Goal: Navigation & Orientation: Find specific page/section

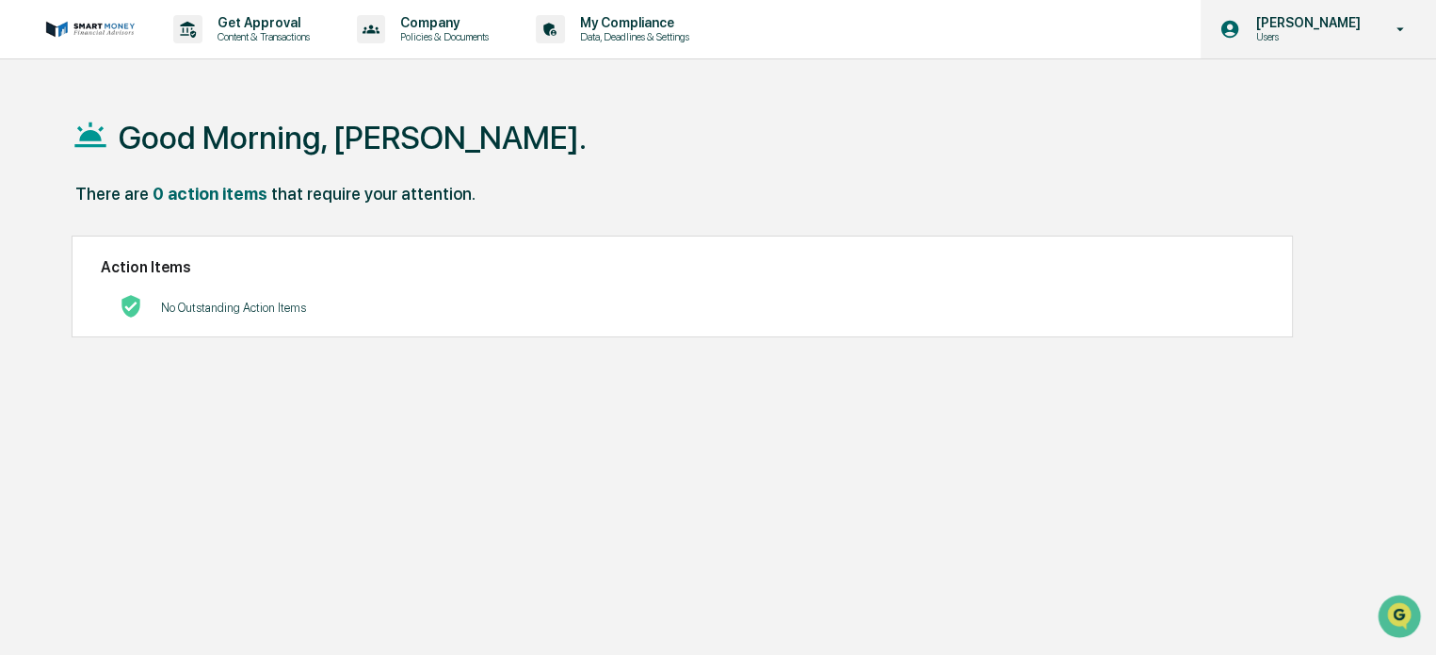
click at [1357, 29] on p "[PERSON_NAME]" at bounding box center [1304, 22] width 129 height 15
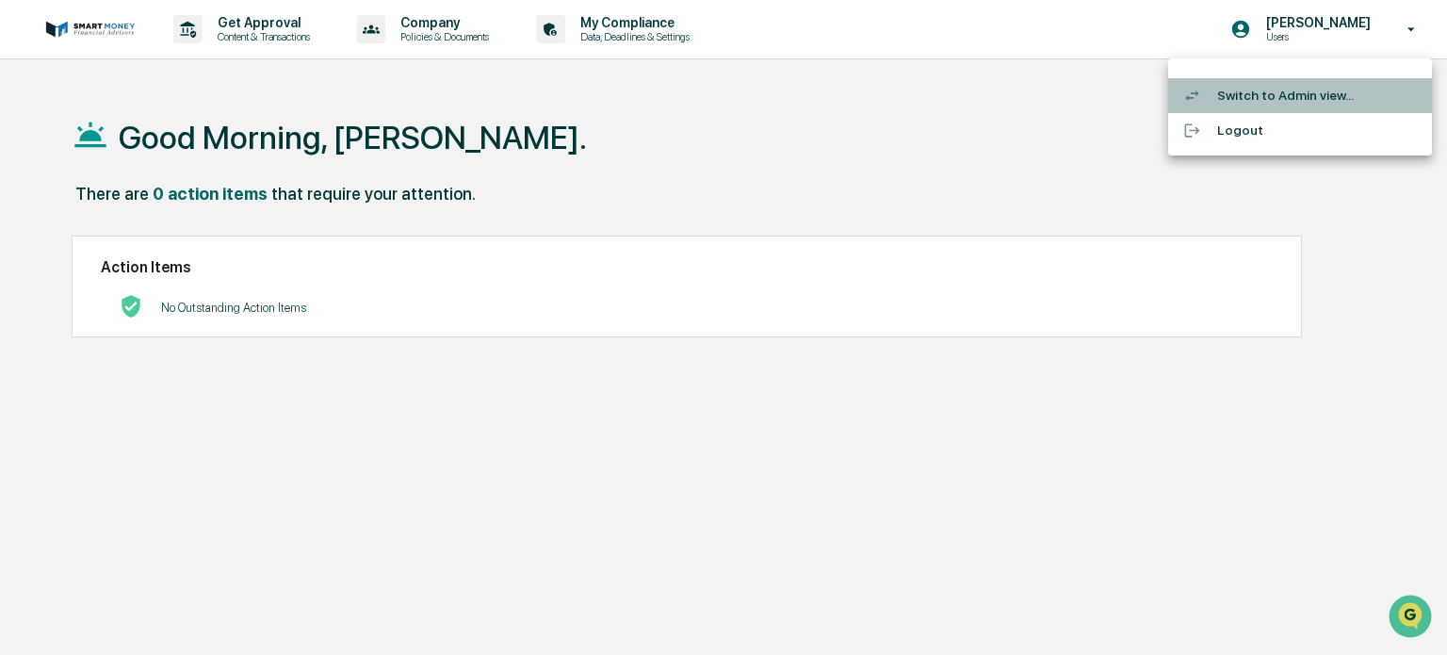
click at [1317, 110] on li "Switch to Admin view..." at bounding box center [1300, 95] width 264 height 35
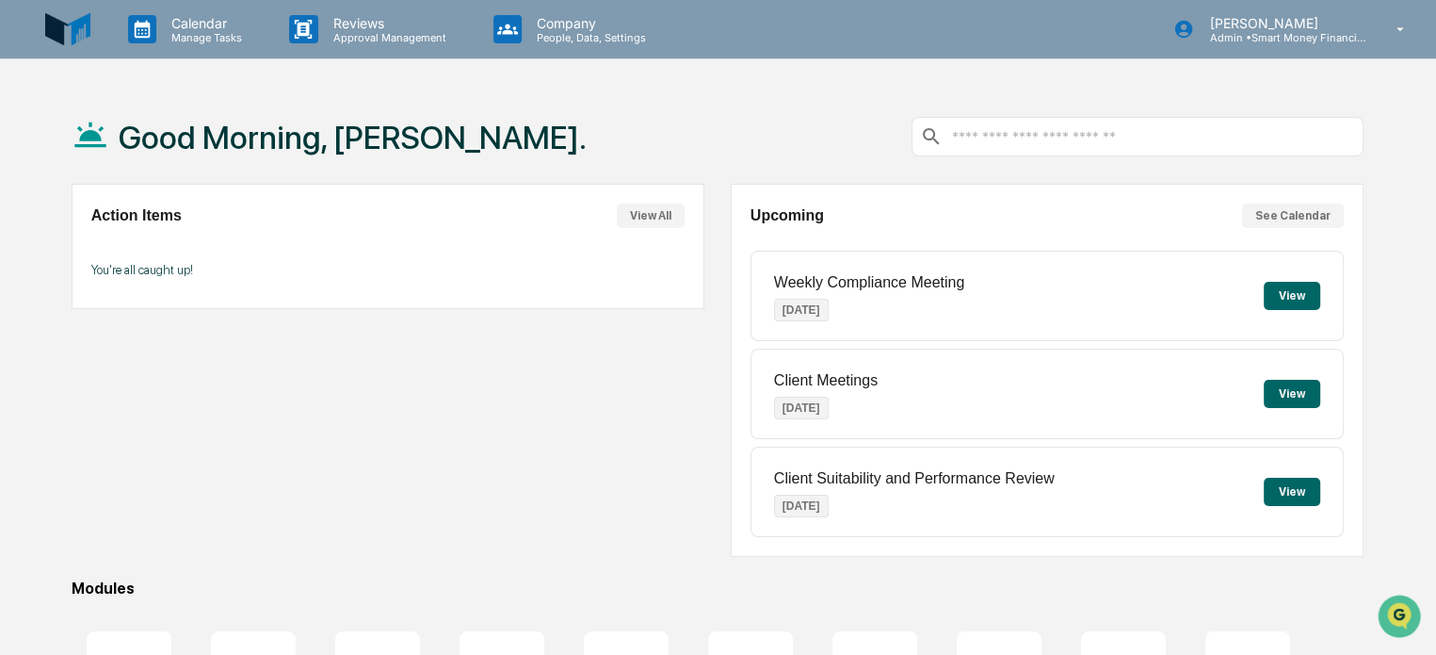
click at [1303, 295] on button "View" at bounding box center [1292, 296] width 57 height 28
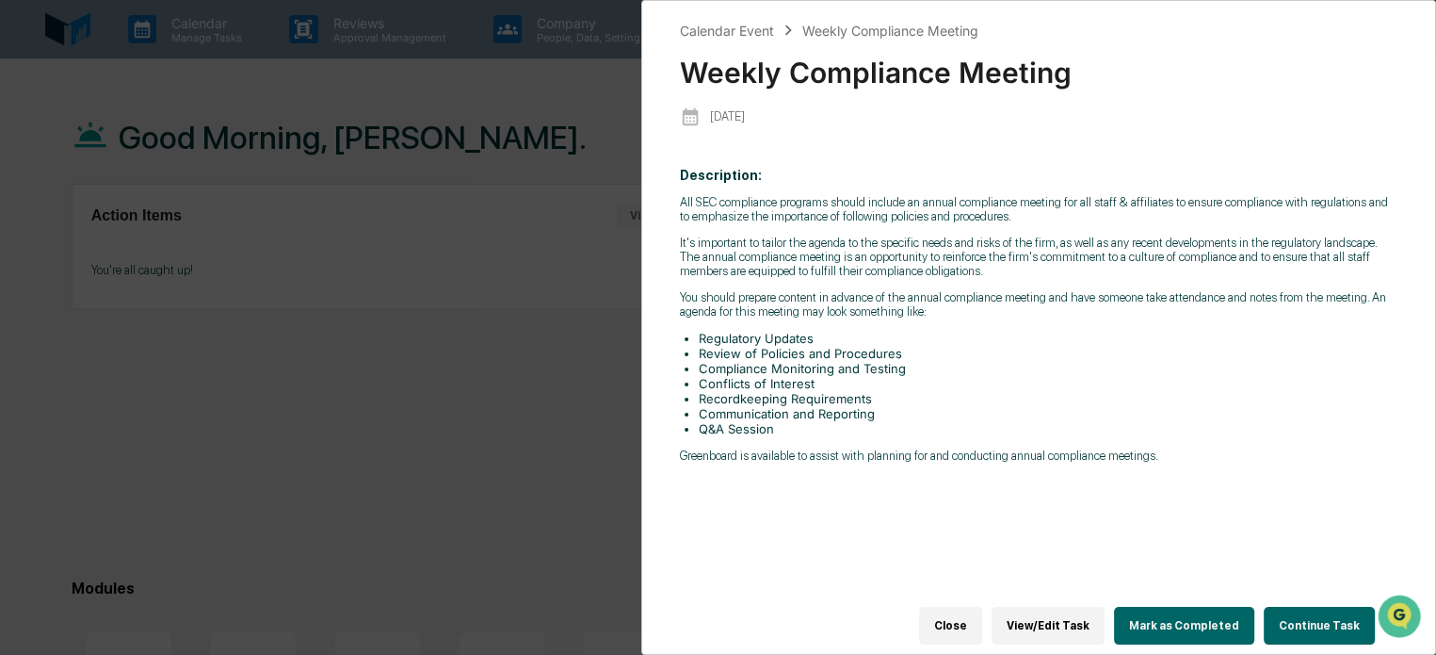
click at [471, 542] on div "Calendar Event Weekly Compliance Meeting Weekly Compliance Meeting [DATE] Descr…" at bounding box center [718, 327] width 1436 height 655
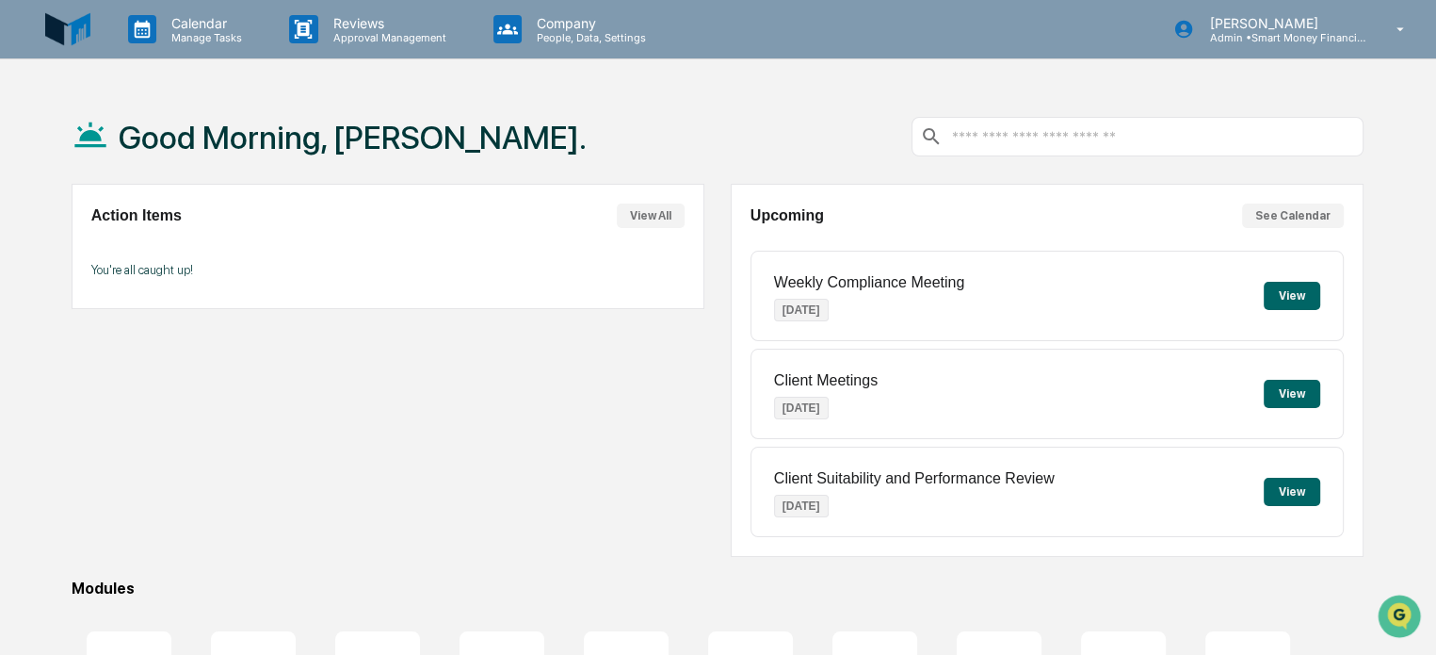
click at [1292, 219] on button "See Calendar" at bounding box center [1293, 215] width 102 height 24
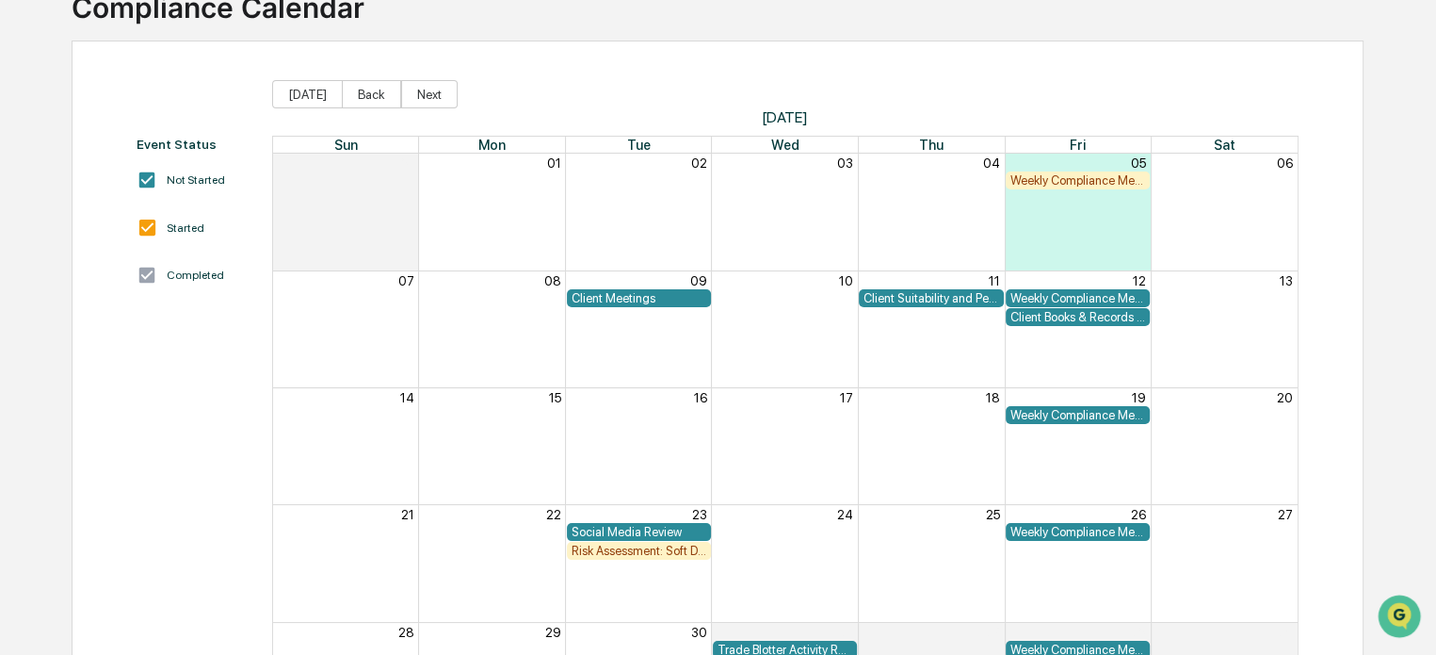
scroll to position [143, 0]
click at [1204, 209] on div "Month View" at bounding box center [1224, 212] width 147 height 116
click at [372, 101] on button "Back" at bounding box center [371, 94] width 59 height 28
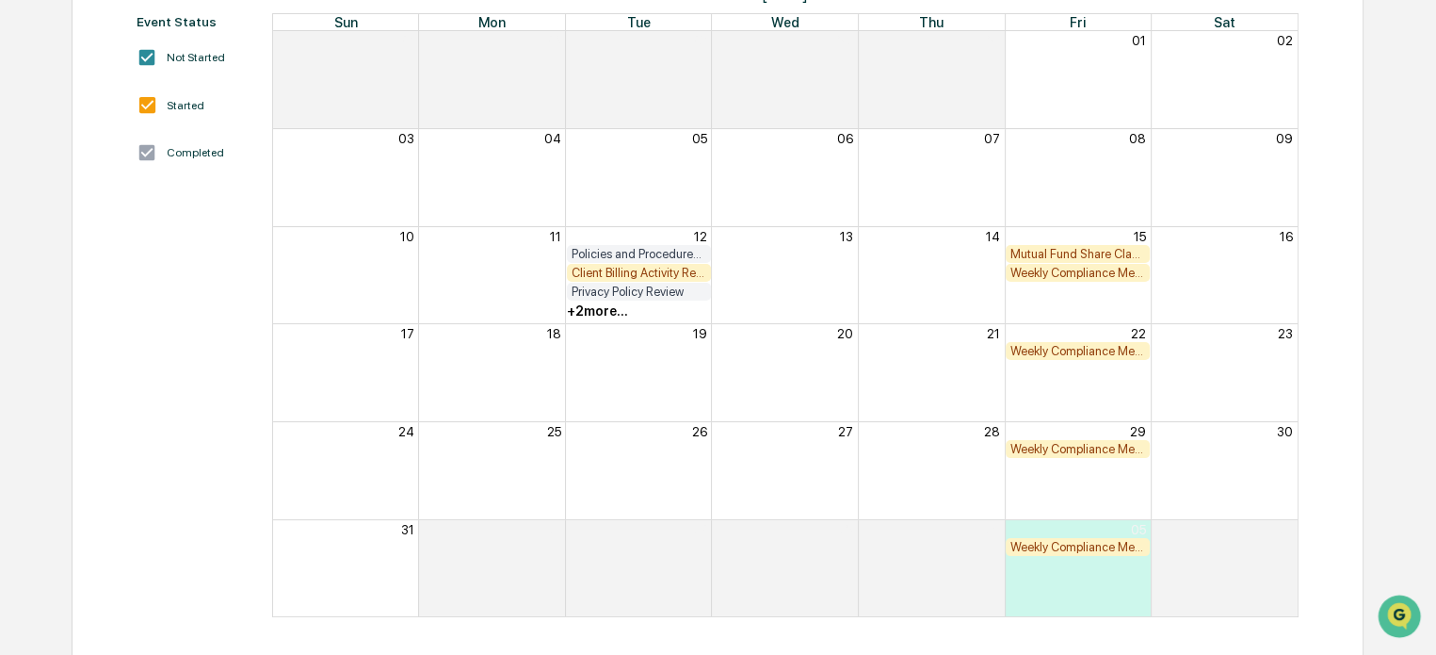
scroll to position [265, 0]
click at [581, 272] on div "Client Billing Activity Review" at bounding box center [639, 274] width 135 height 14
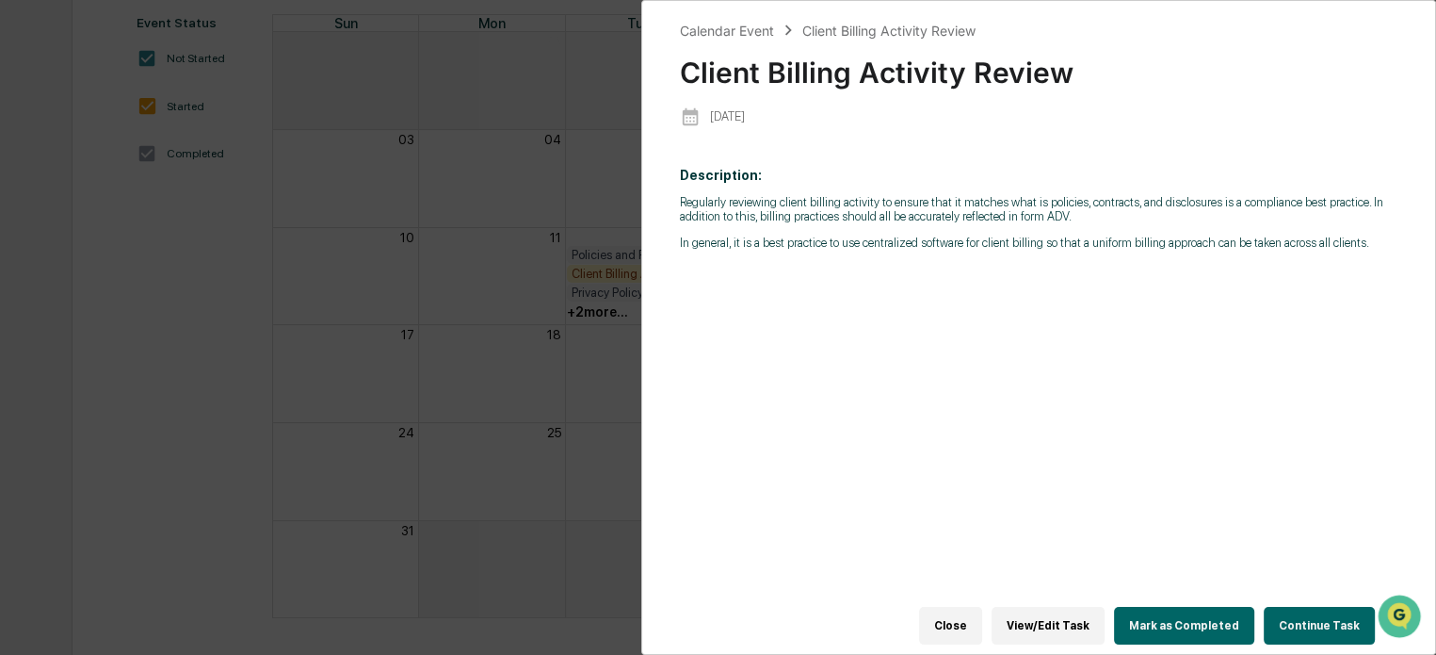
click at [407, 277] on div "Calendar Event Client Billing Activity Review Client Billing Activity Review [D…" at bounding box center [718, 327] width 1436 height 655
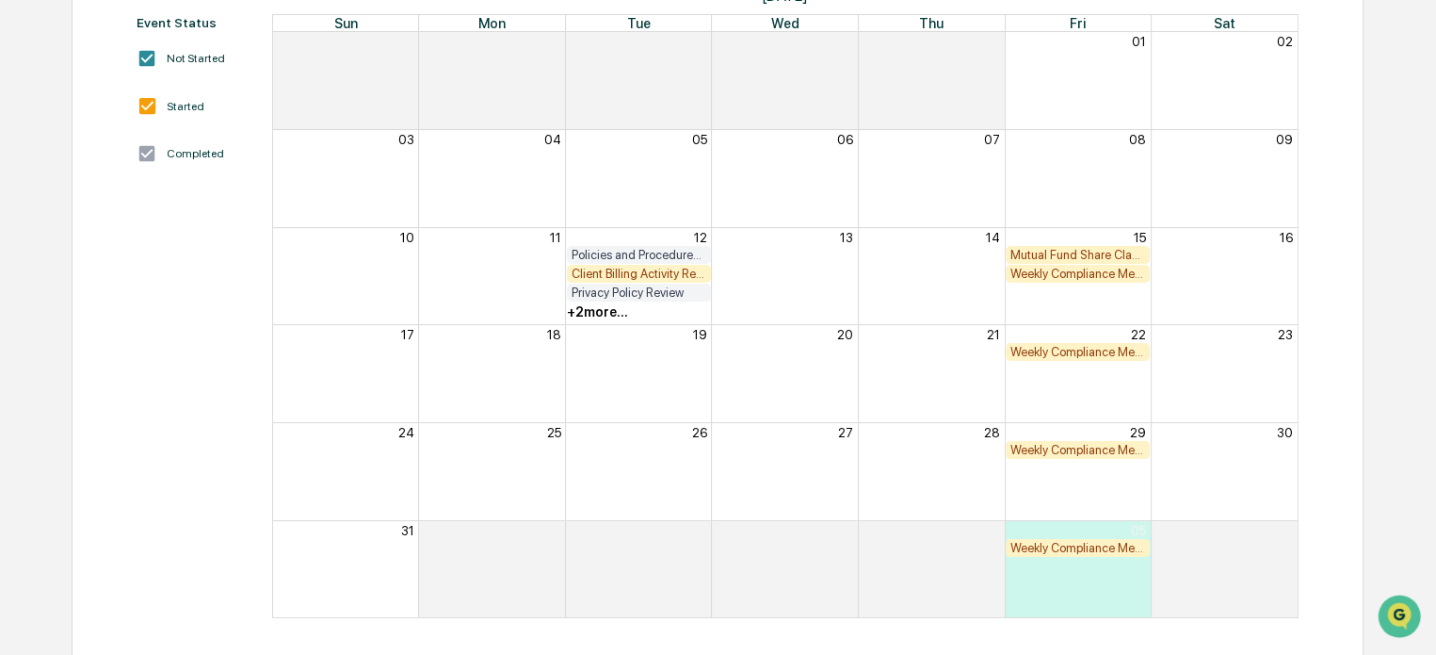
click at [605, 312] on div "+ 2 more..." at bounding box center [597, 311] width 61 height 15
click at [769, 384] on div "Month View" at bounding box center [784, 373] width 147 height 97
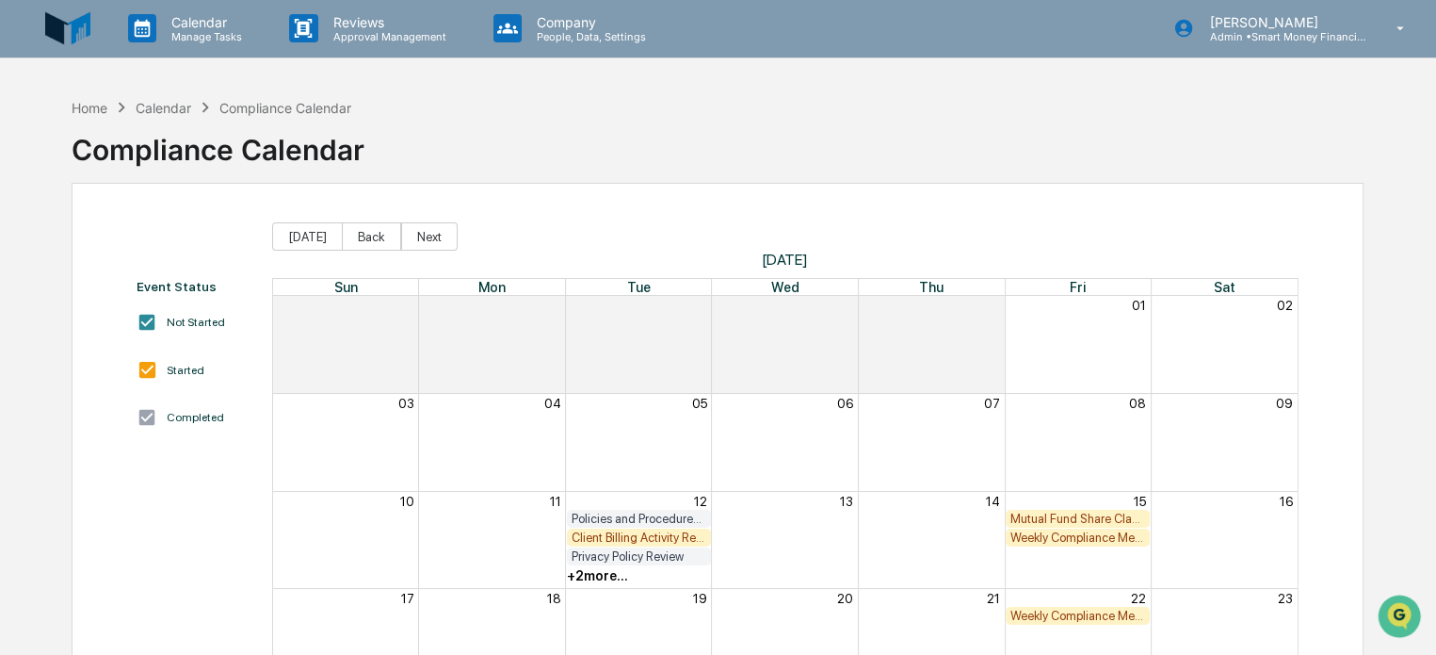
scroll to position [0, 0]
click at [191, 105] on div "Calendar" at bounding box center [164, 109] width 56 height 16
click at [166, 105] on div "Calendar" at bounding box center [164, 109] width 56 height 16
click at [73, 14] on img at bounding box center [67, 29] width 45 height 45
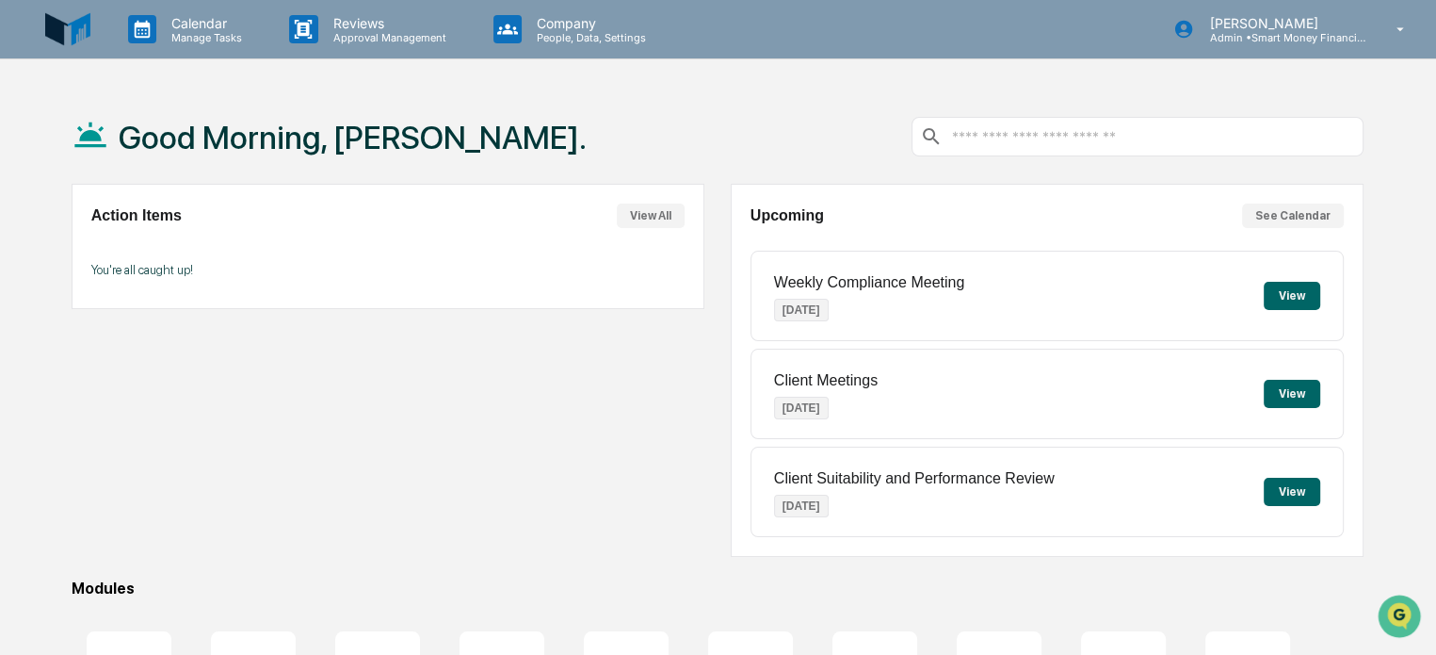
scroll to position [256, 0]
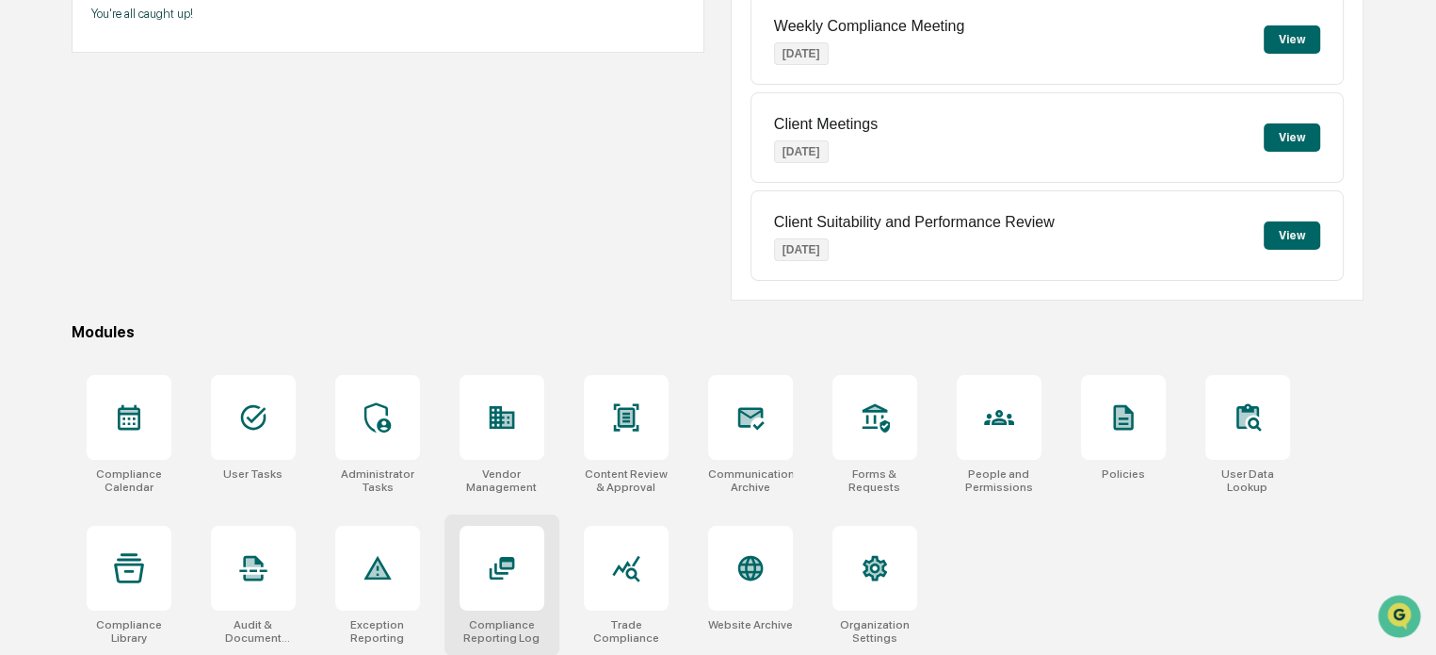
click at [514, 564] on icon at bounding box center [502, 568] width 30 height 30
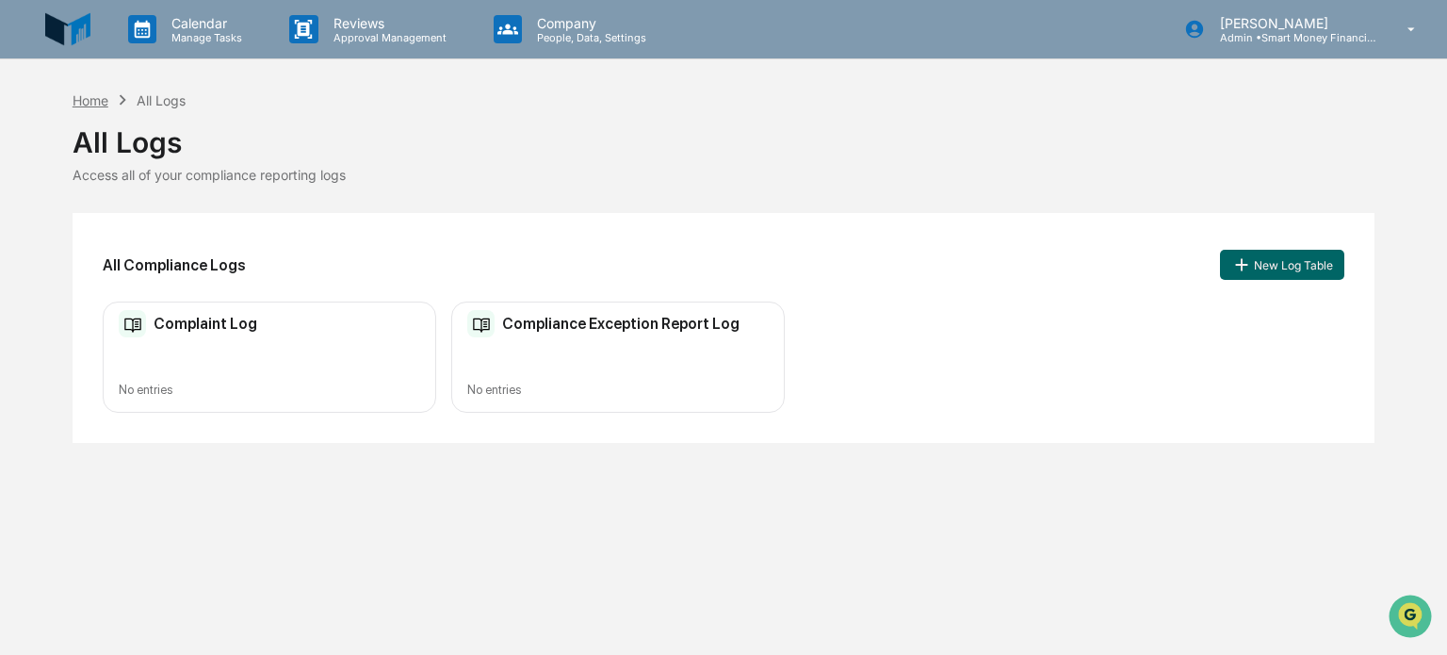
click at [97, 102] on div "Home" at bounding box center [91, 100] width 36 height 16
